Goal: Navigation & Orientation: Find specific page/section

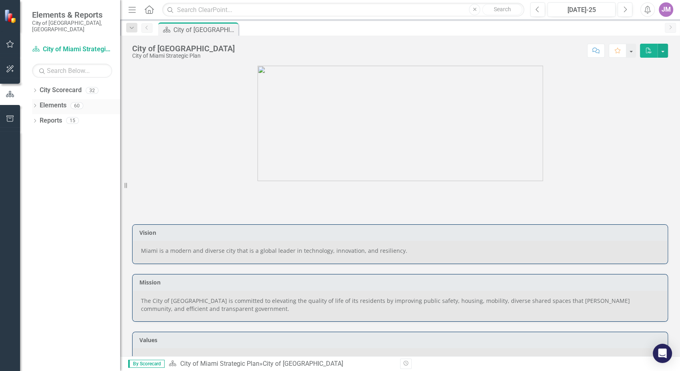
click at [37, 104] on icon "Dropdown" at bounding box center [35, 106] width 6 height 4
click at [37, 134] on div "Dropdown Strategy Strategy(s) 45" at bounding box center [78, 136] width 84 height 15
click at [39, 149] on icon "Dropdown" at bounding box center [39, 151] width 6 height 4
click at [39, 135] on icon "Dropdown" at bounding box center [39, 137] width 6 height 4
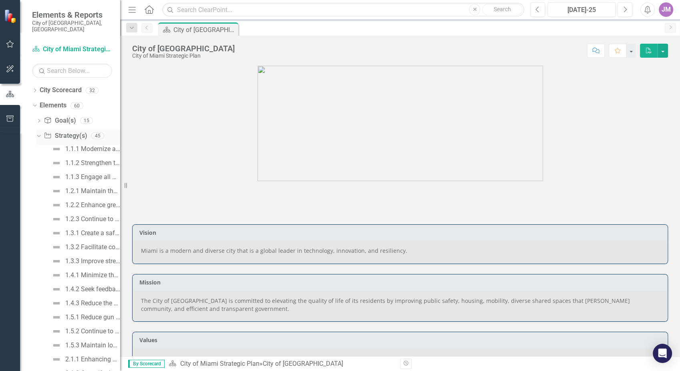
click at [39, 133] on icon "Dropdown" at bounding box center [38, 136] width 4 height 6
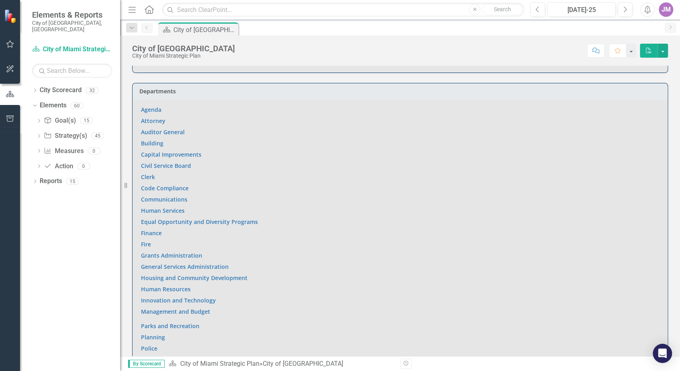
scroll to position [445, 0]
click at [38, 87] on div "Dropdown City Scorecard 32" at bounding box center [76, 91] width 88 height 15
click at [36, 89] on icon "Dropdown" at bounding box center [35, 91] width 6 height 4
click at [61, 116] on link "City of Miami Strategic Plan (NEW)" at bounding box center [82, 120] width 76 height 9
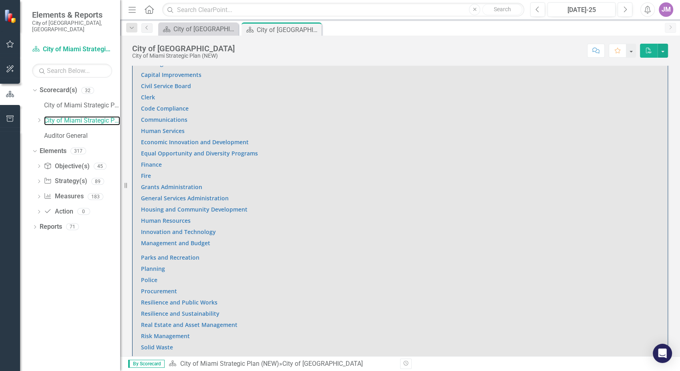
scroll to position [562, 0]
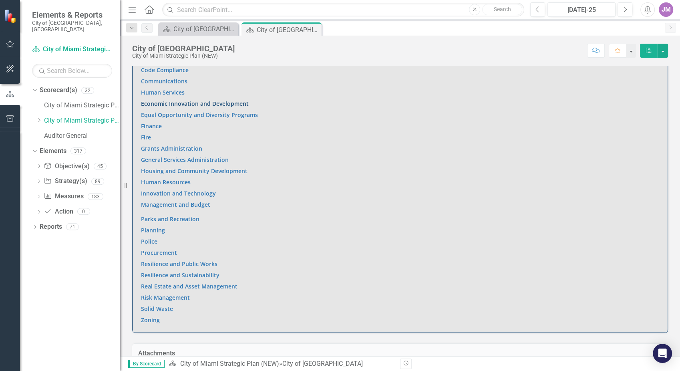
click at [161, 102] on link "Economic Innovation and Development" at bounding box center [195, 104] width 108 height 8
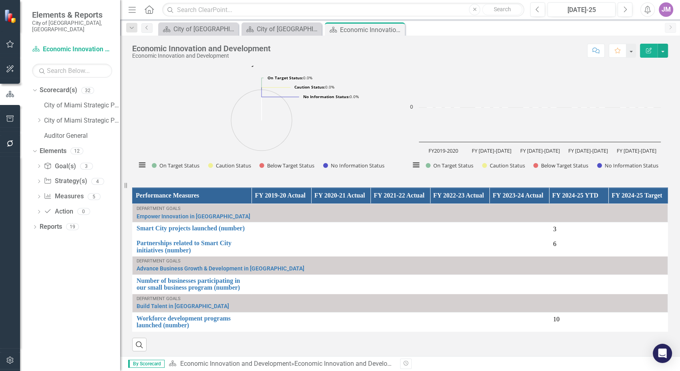
scroll to position [579, 0]
click at [76, 177] on link "Strategy Strategy(s)" at bounding box center [65, 181] width 43 height 9
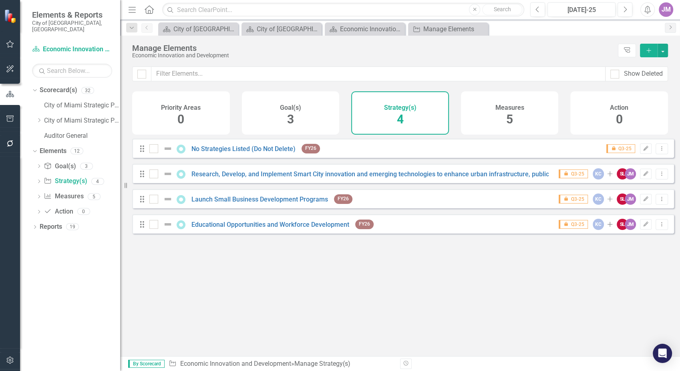
click at [506, 120] on div "Measures 5" at bounding box center [510, 112] width 98 height 43
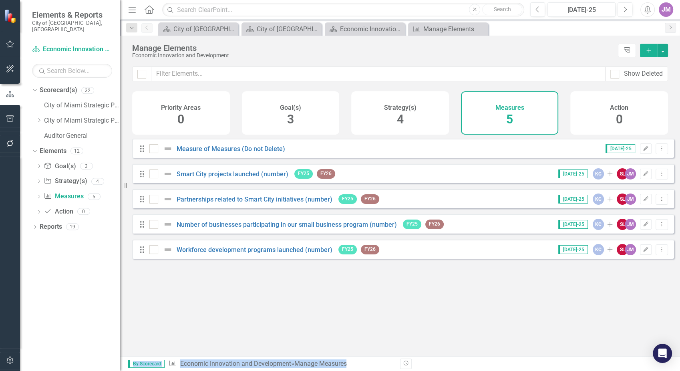
drag, startPoint x: 549, startPoint y: 351, endPoint x: 504, endPoint y: 394, distance: 62.9
click at [504, 371] on html "Elements & Reports City of [GEOGRAPHIC_DATA], [GEOGRAPHIC_DATA] Scorecard(s) Ec…" at bounding box center [340, 185] width 680 height 371
click at [407, 320] on div "Looks like you don't have any Measures set up yet. Why don't you add a Measure …" at bounding box center [403, 238] width 542 height 198
